Goal: Navigation & Orientation: Find specific page/section

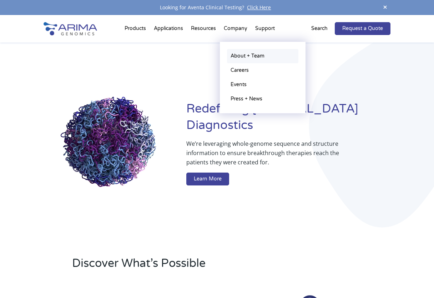
click at [244, 56] on link "About + Team" at bounding box center [262, 56] width 71 height 14
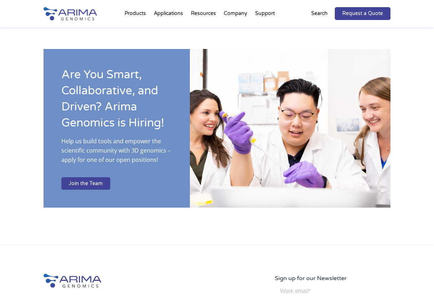
scroll to position [1124, 0]
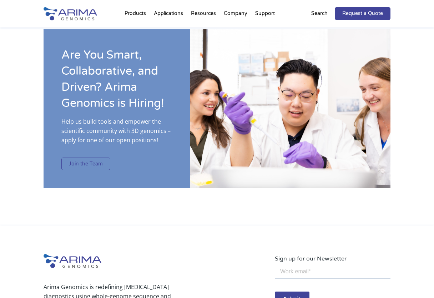
click at [75, 161] on link "Join the Team" at bounding box center [85, 164] width 49 height 13
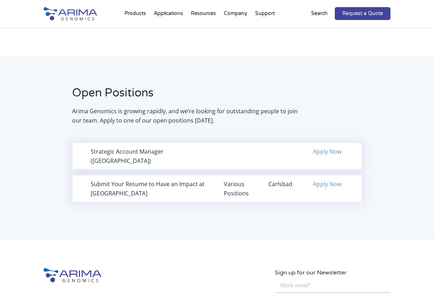
scroll to position [406, 0]
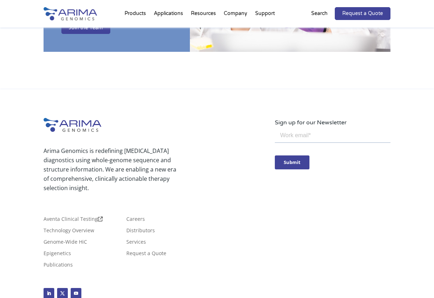
scroll to position [1290, 0]
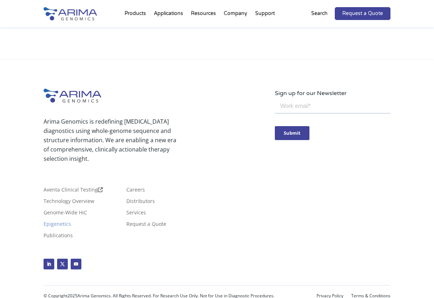
click at [53, 221] on link "Epigenetics" at bounding box center [58, 225] width 28 height 8
